Goal: Information Seeking & Learning: Learn about a topic

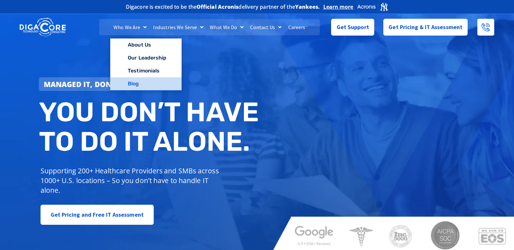
click at [128, 83] on link "Blog" at bounding box center [145, 83] width 71 height 13
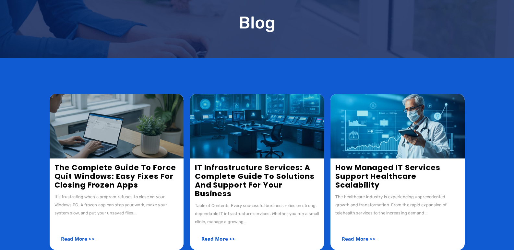
scroll to position [97, 0]
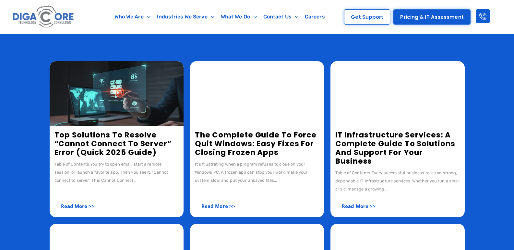
scroll to position [97, 0]
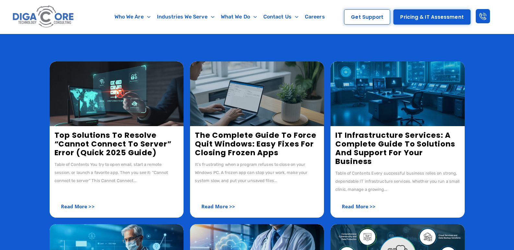
click at [135, 80] on img at bounding box center [117, 94] width 134 height 65
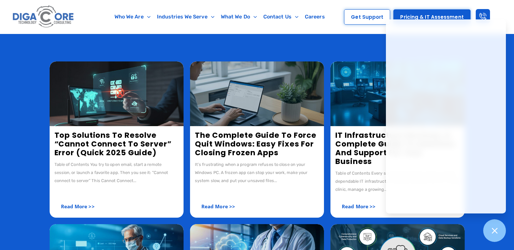
click at [102, 147] on link "Top Solutions to Resolve “Cannot Connect to Server” Error (Quick 2025 Guide)" at bounding box center [112, 144] width 117 height 28
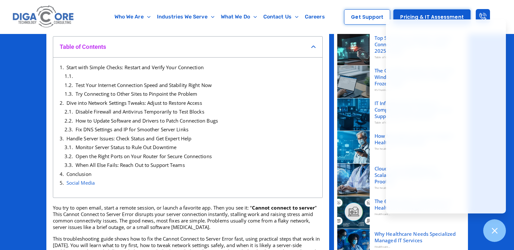
scroll to position [162, 0]
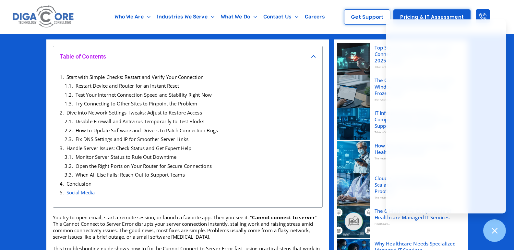
click at [308, 53] on h4 "Table of Contents" at bounding box center [185, 56] width 251 height 7
click at [313, 56] on icon "Close table of contents" at bounding box center [313, 56] width 5 height 5
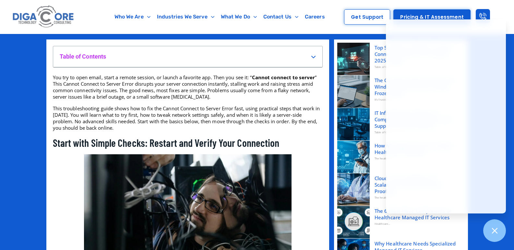
click at [314, 60] on div "Table of Contents" at bounding box center [187, 56] width 269 height 21
click at [314, 58] on icon "Open table of contents" at bounding box center [313, 56] width 5 height 5
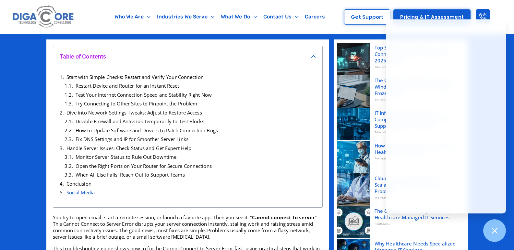
click at [314, 58] on icon "Close table of contents" at bounding box center [313, 56] width 5 height 5
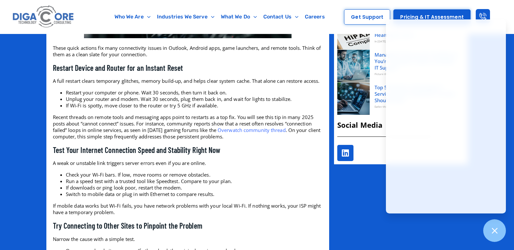
scroll to position [454, 0]
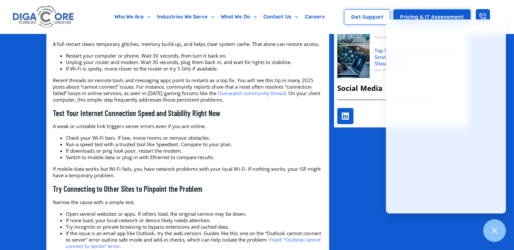
click at [236, 97] on span "Overwatch community thread" at bounding box center [251, 93] width 68 height 6
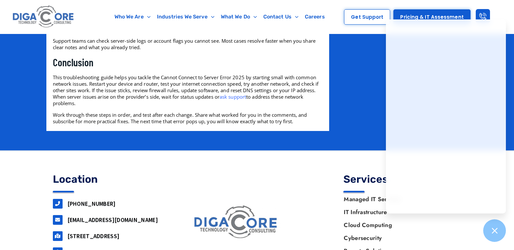
scroll to position [1296, 0]
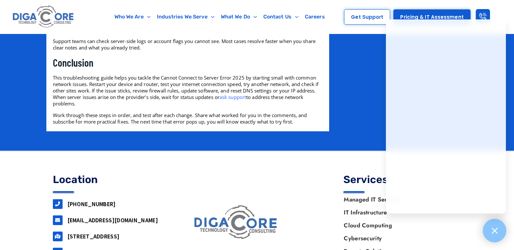
click at [496, 233] on icon at bounding box center [494, 231] width 6 height 6
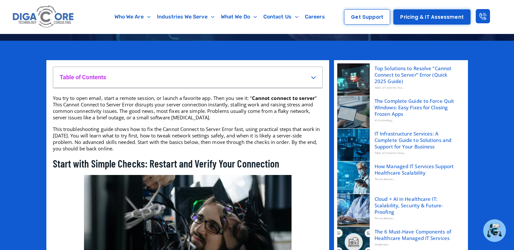
scroll to position [166, 0]
